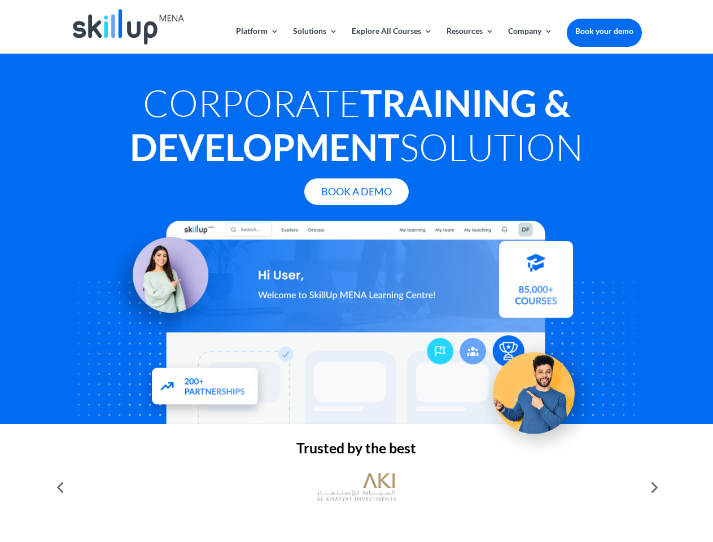
click at [356, 271] on div at bounding box center [356, 322] width 570 height 203
click at [314, 40] on link "Solutions" at bounding box center [315, 40] width 45 height 27
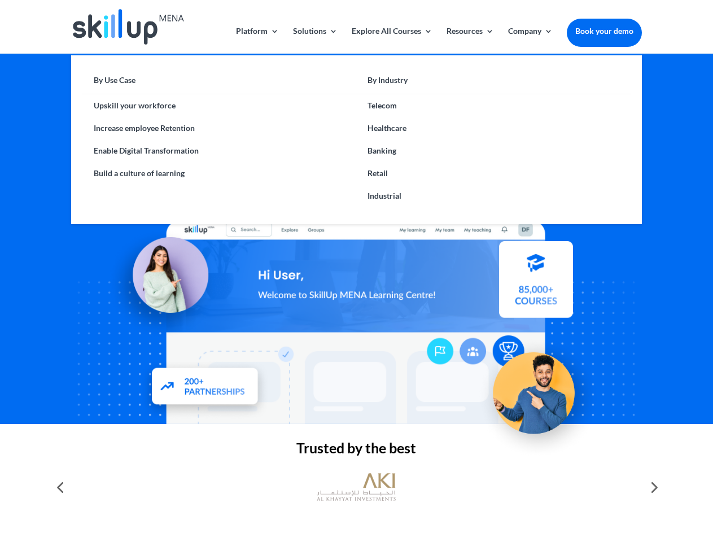
click at [391, 40] on link "Explore All Courses" at bounding box center [392, 40] width 81 height 27
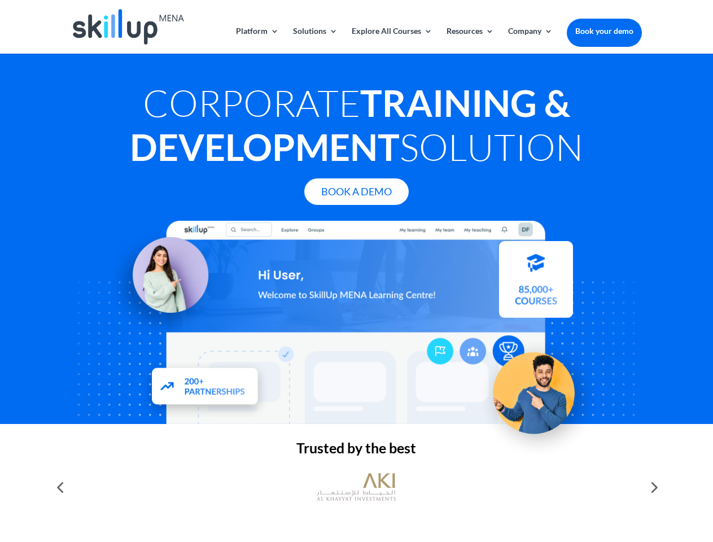
click at [469, 40] on link "Resources" at bounding box center [470, 40] width 47 height 27
click at [530, 40] on link "Company" at bounding box center [530, 40] width 45 height 27
click at [356, 487] on img at bounding box center [356, 487] width 79 height 40
